Goal: Information Seeking & Learning: Learn about a topic

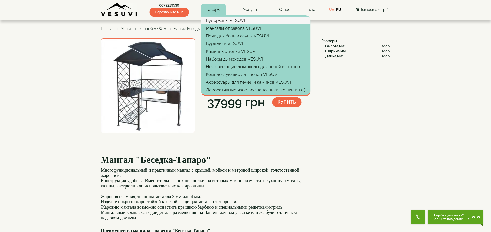
click at [217, 20] on link "Булерьяны VESUVI" at bounding box center [256, 21] width 110 height 8
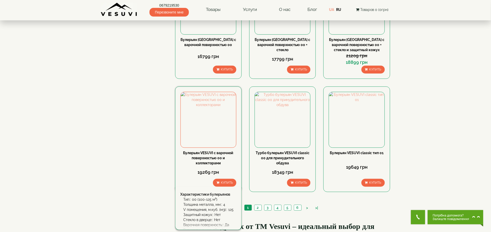
scroll to position [542, 0]
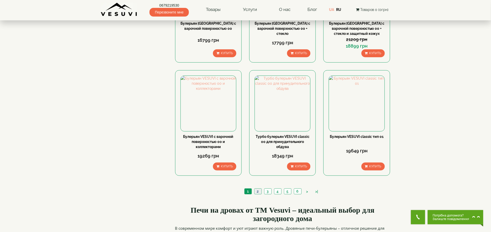
click at [256, 188] on link "2" at bounding box center [257, 190] width 7 height 5
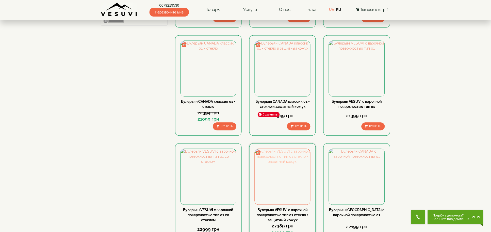
click at [291, 149] on img at bounding box center [282, 176] width 55 height 55
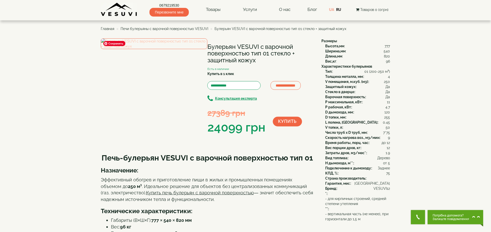
click at [155, 49] on img at bounding box center [154, 43] width 107 height 11
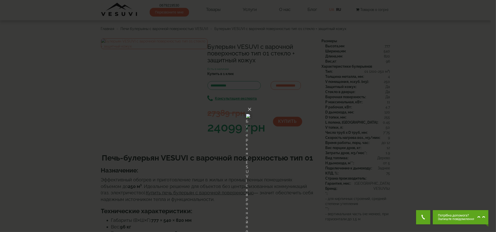
click at [337, 113] on div "× Булерьян VESUVI с варочной поверхностью тип 01 стекло + защитный кожух Loadin…" at bounding box center [248, 116] width 496 height 232
